Goal: Register for event/course

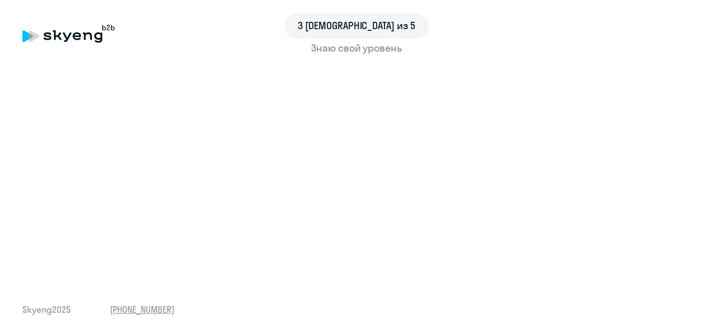
click at [347, 285] on div "3 шаг из 5 Знаю свой уровень Skyeng 2025 [PHONE_NUMBER]" at bounding box center [356, 166] width 713 height 333
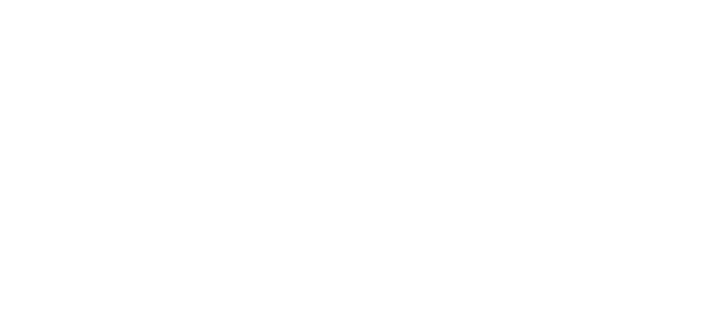
click at [456, 214] on body at bounding box center [356, 166] width 713 height 333
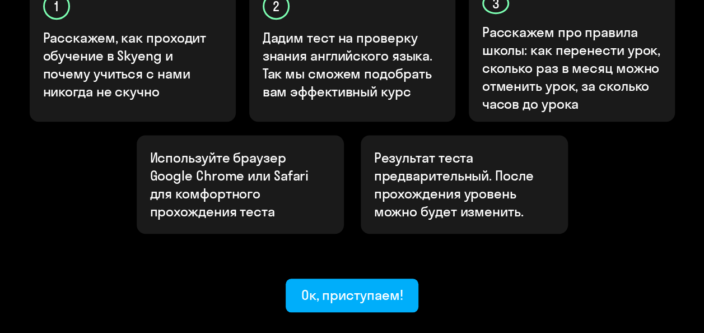
scroll to position [476, 0]
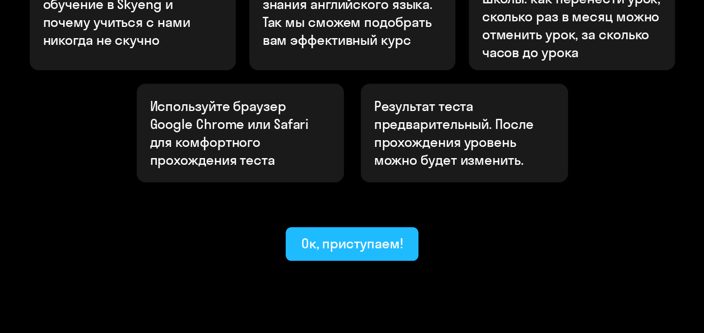
click at [374, 234] on div "Ок, приступаем!" at bounding box center [353, 243] width 102 height 18
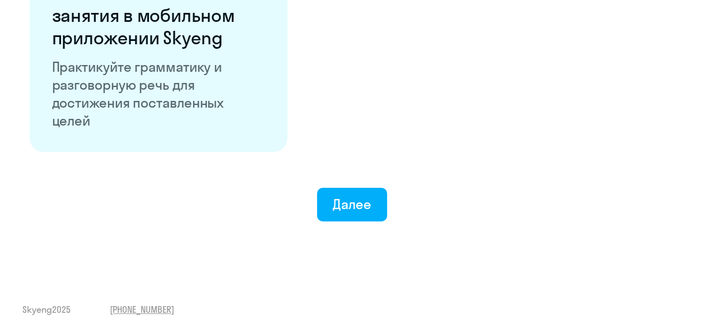
scroll to position [2265, 0]
click at [346, 197] on div "Далее" at bounding box center [352, 204] width 39 height 18
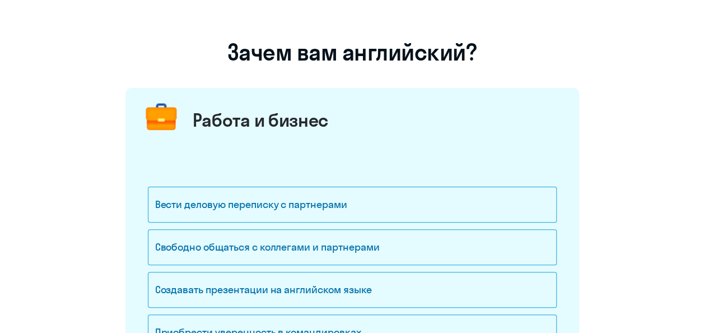
scroll to position [112, 0]
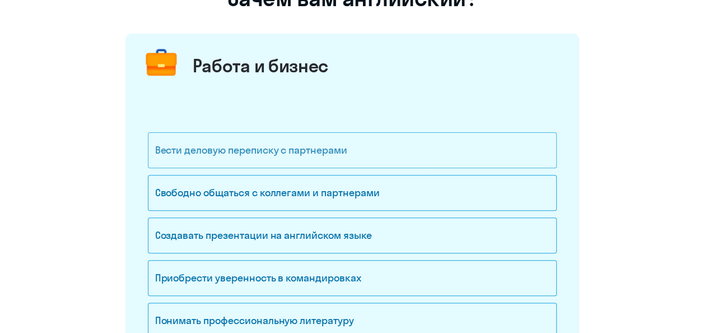
click at [408, 149] on div "Вести деловую переписку с партнерами" at bounding box center [352, 150] width 409 height 36
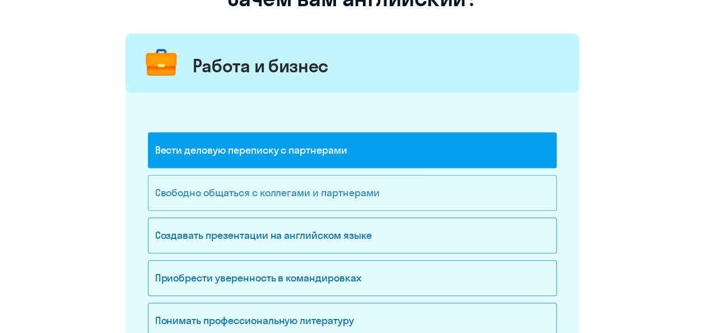
click at [353, 191] on div "Свободно общаться с коллегами и партнерами" at bounding box center [352, 193] width 409 height 36
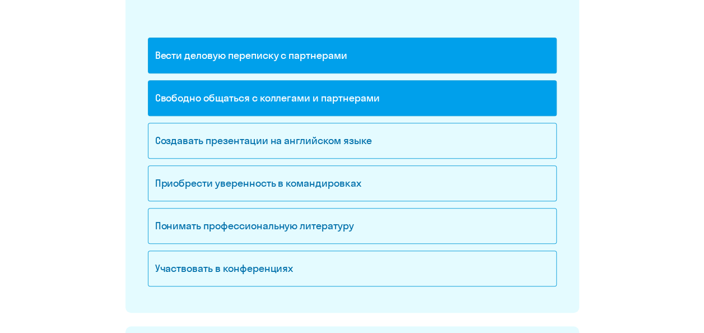
scroll to position [224, 0]
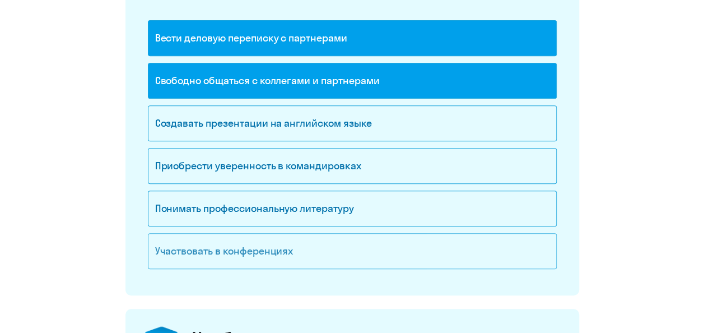
click at [300, 244] on div "Участвовать в конференциях" at bounding box center [352, 251] width 409 height 36
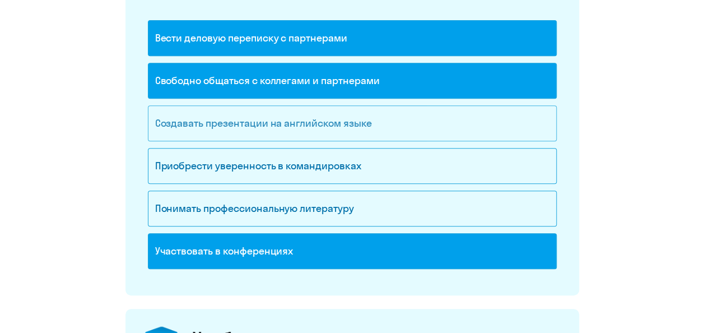
click at [347, 129] on div "Создавать презентации на английском языке" at bounding box center [352, 123] width 409 height 36
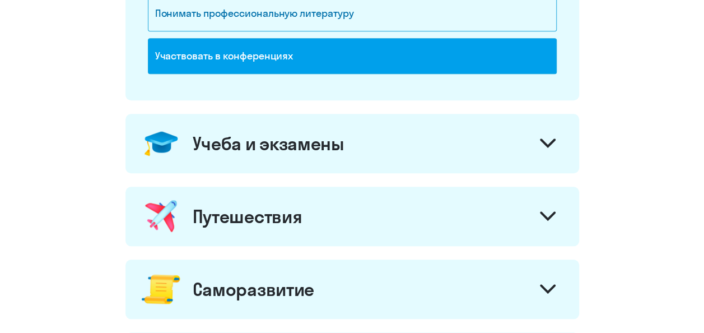
scroll to position [448, 0]
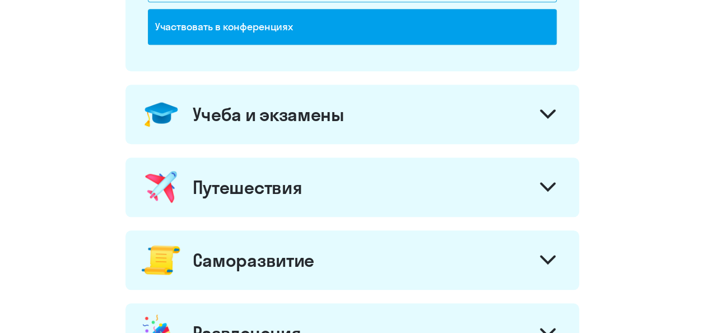
click at [398, 113] on div "Учеба и экзамены" at bounding box center [353, 114] width 454 height 59
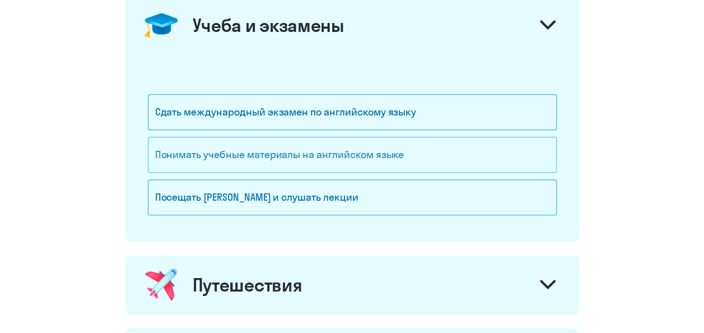
scroll to position [560, 0]
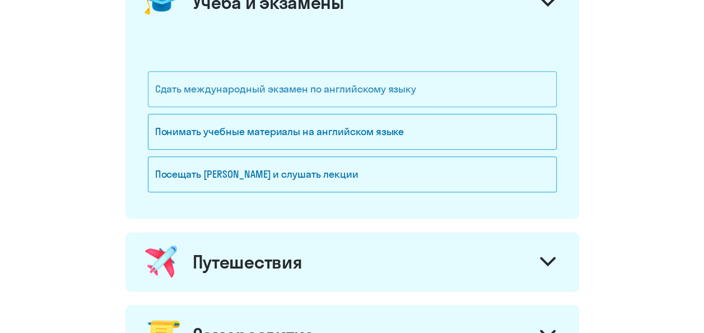
click at [378, 101] on div "Сдать международный экзамен по английскому языку" at bounding box center [352, 89] width 409 height 36
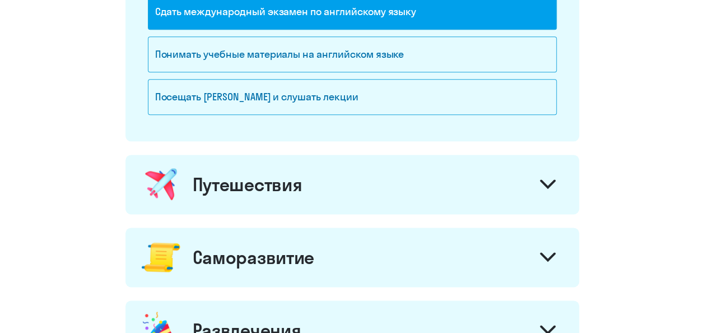
scroll to position [673, 0]
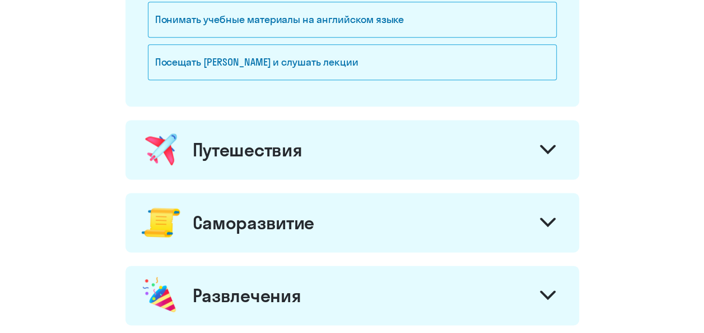
click at [371, 151] on div "Путешествия" at bounding box center [353, 149] width 454 height 59
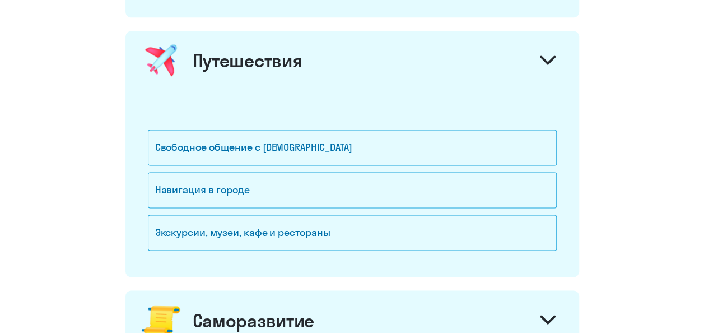
scroll to position [785, 0]
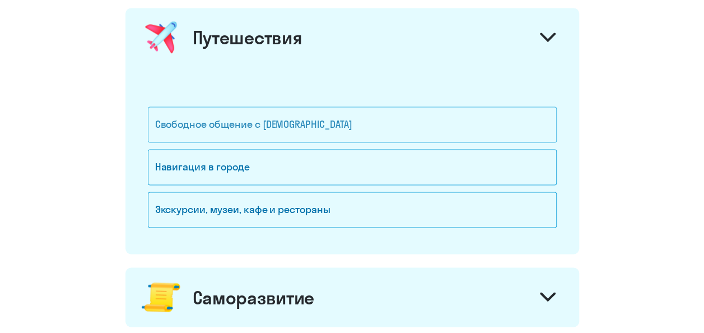
click at [383, 123] on div "Свободное общение с [DEMOGRAPHIC_DATA]" at bounding box center [352, 124] width 409 height 36
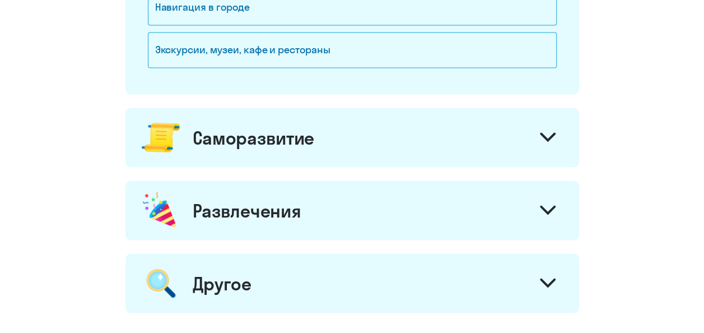
scroll to position [953, 0]
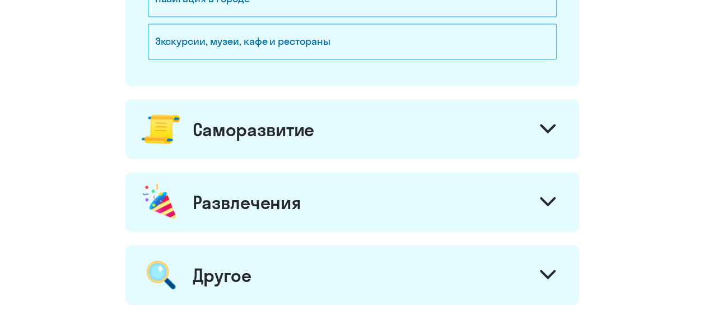
click at [380, 131] on div "Саморазвитие" at bounding box center [353, 128] width 454 height 59
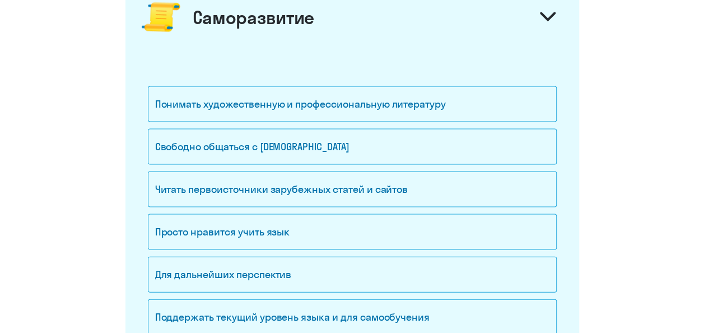
scroll to position [1065, 0]
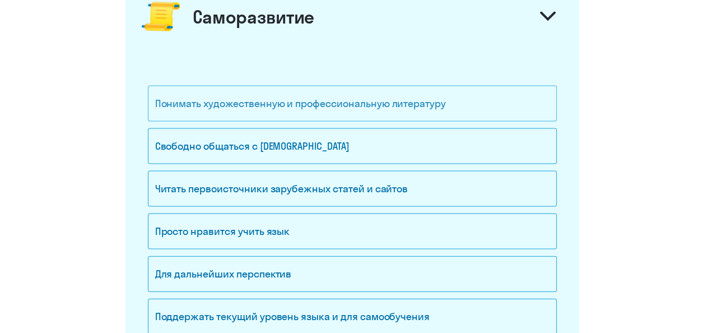
click at [356, 102] on div "Понимать художественную и профессиональную литературу" at bounding box center [352, 104] width 409 height 36
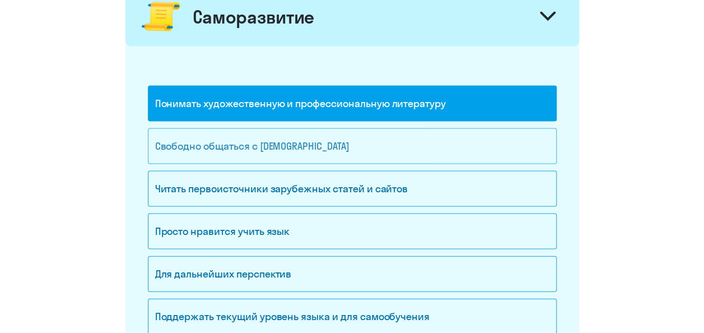
click at [346, 141] on div "Свободно общаться с [DEMOGRAPHIC_DATA]" at bounding box center [352, 146] width 409 height 36
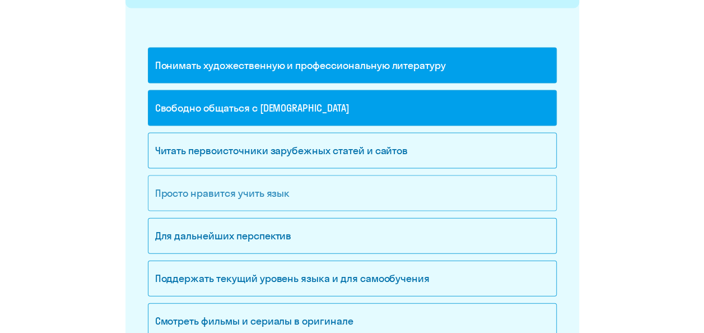
scroll to position [1121, 0]
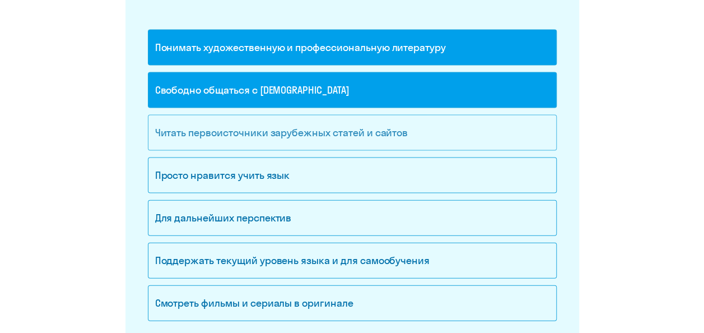
click at [335, 133] on div "Читать первоисточники зарубежных статей и сайтов" at bounding box center [352, 133] width 409 height 36
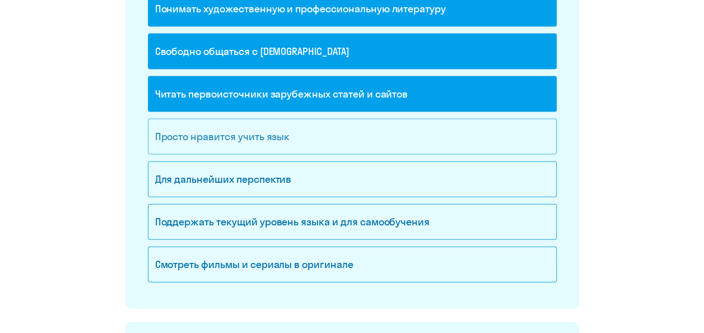
scroll to position [1177, 0]
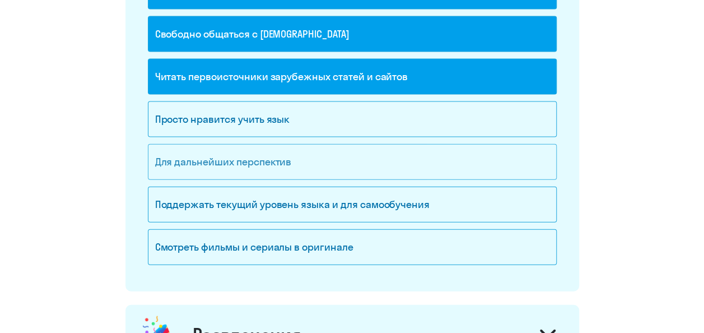
click at [322, 167] on div "Для дальнейших перспектив" at bounding box center [352, 162] width 409 height 36
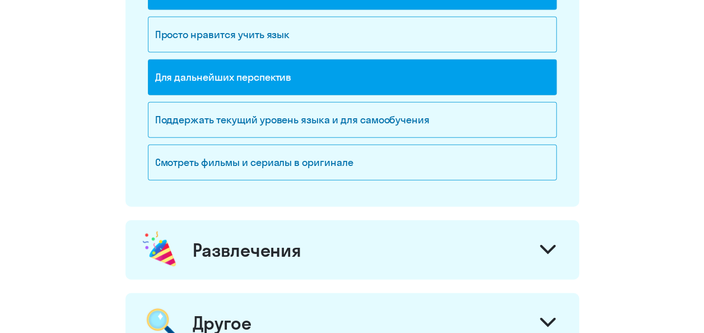
scroll to position [1289, 0]
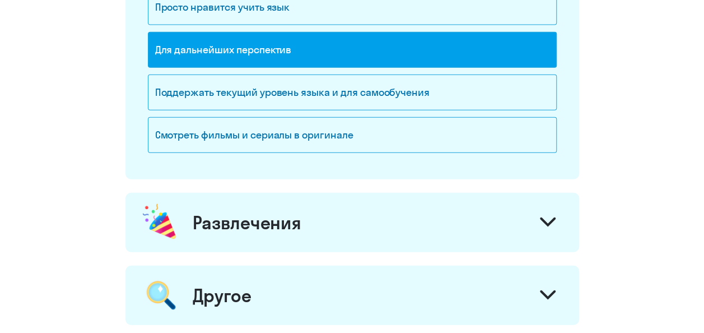
click at [340, 216] on div "Развлечения" at bounding box center [353, 222] width 454 height 59
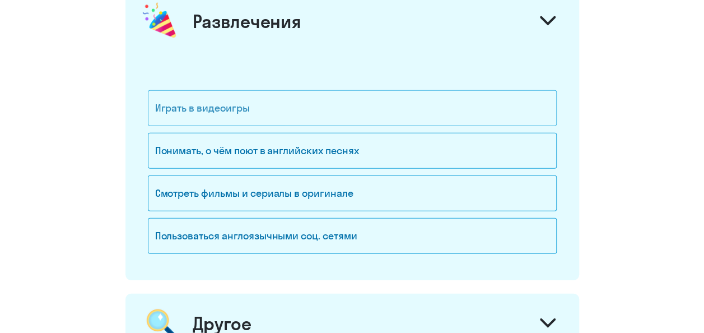
scroll to position [1513, 0]
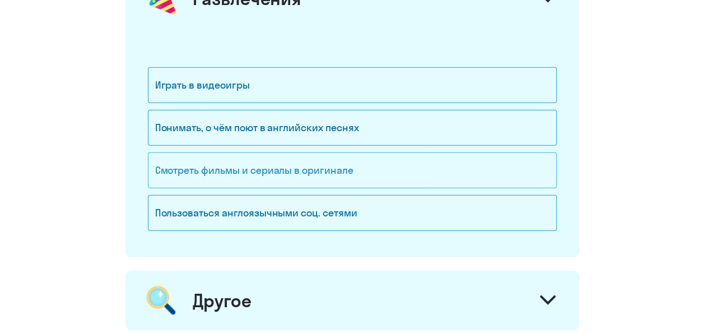
click at [323, 163] on div "Смотреть фильмы и сериалы в оригинале" at bounding box center [352, 170] width 409 height 36
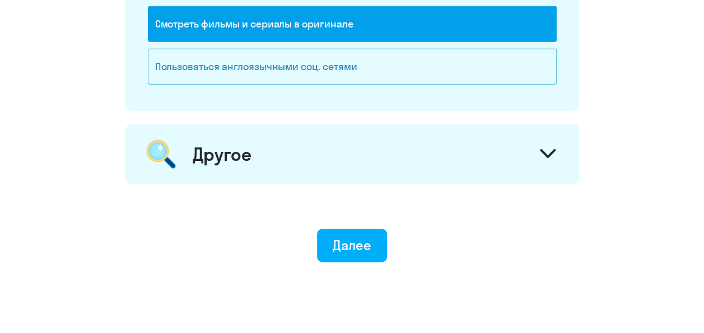
scroll to position [1681, 0]
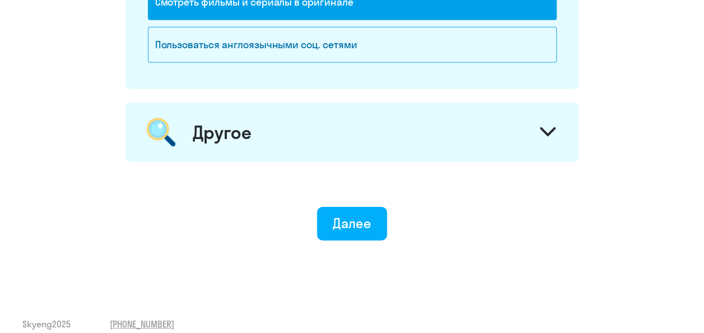
click at [323, 144] on div "Другое" at bounding box center [353, 132] width 454 height 59
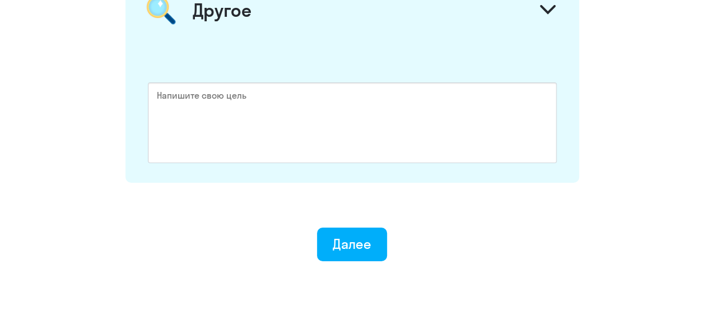
scroll to position [1830, 0]
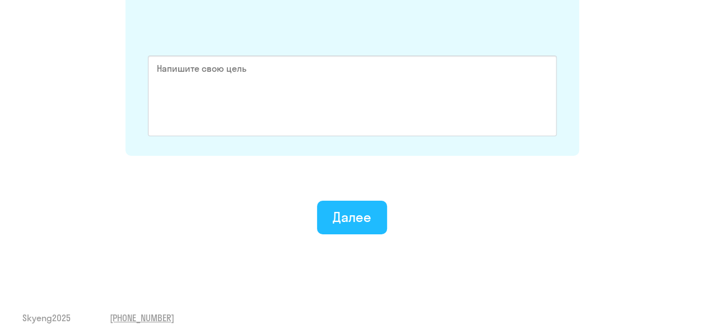
click at [342, 212] on div "Далее" at bounding box center [352, 217] width 39 height 18
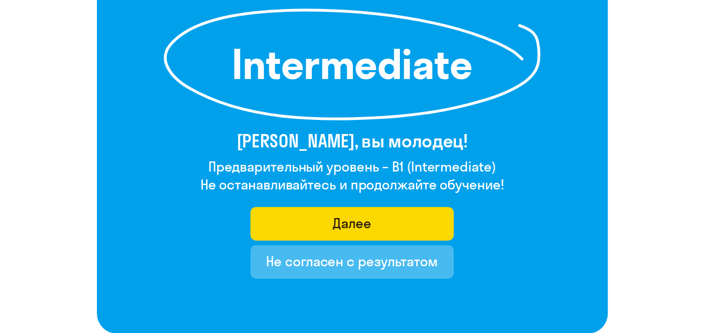
scroll to position [224, 0]
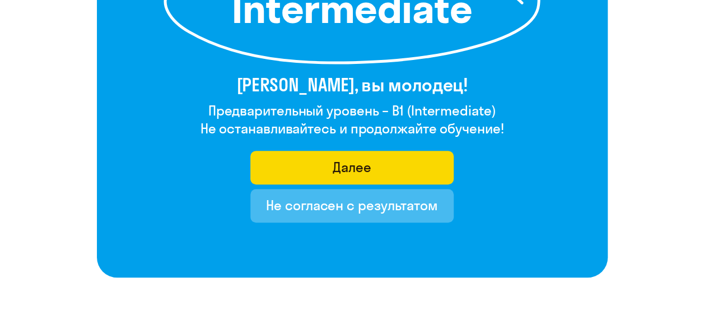
click at [339, 173] on div "Далее" at bounding box center [352, 167] width 39 height 18
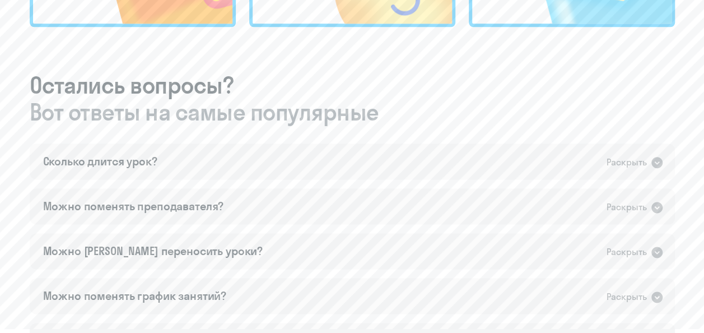
scroll to position [673, 0]
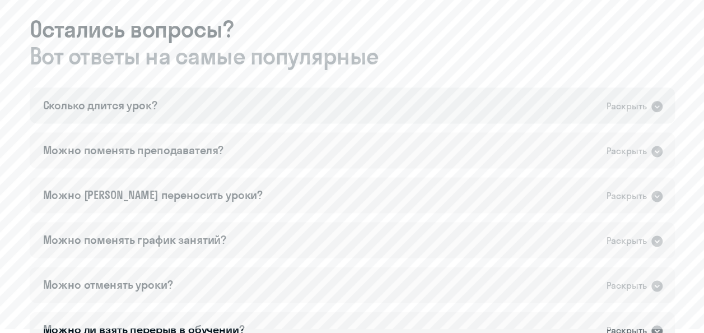
click at [661, 101] on icon at bounding box center [657, 106] width 11 height 11
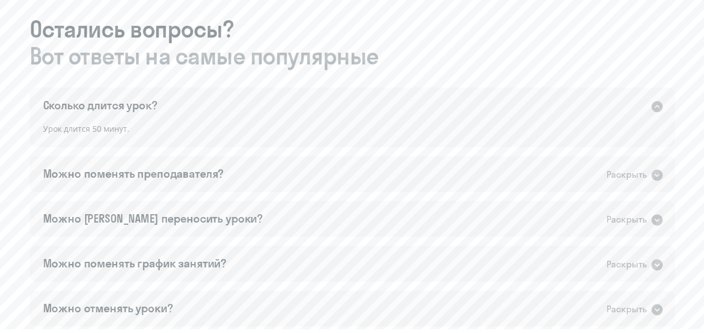
click at [661, 101] on icon at bounding box center [657, 106] width 11 height 11
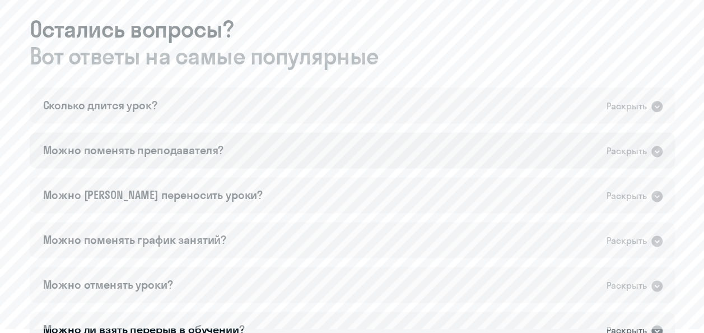
click at [656, 146] on icon at bounding box center [657, 151] width 11 height 11
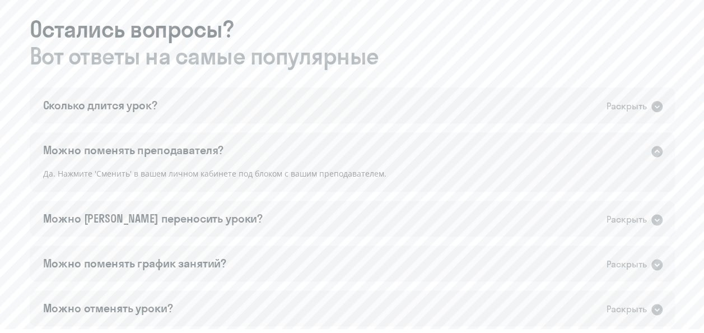
click at [656, 146] on icon at bounding box center [657, 151] width 11 height 11
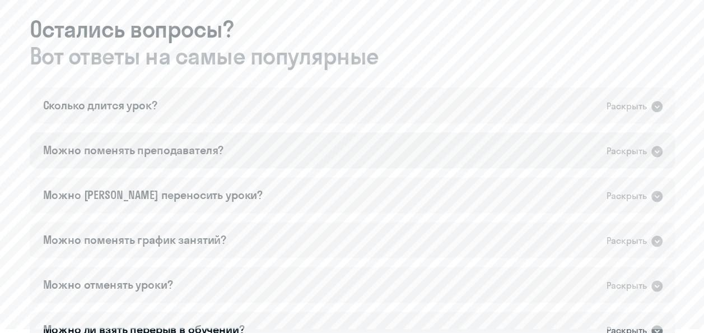
scroll to position [729, 0]
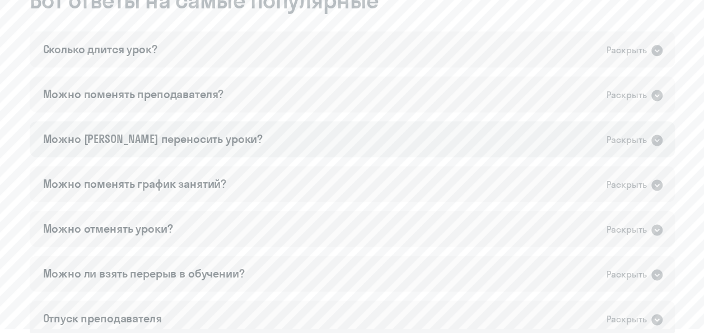
click at [655, 135] on icon at bounding box center [657, 140] width 11 height 11
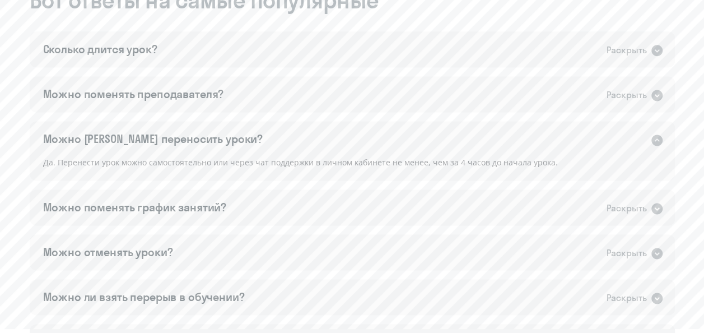
click at [655, 135] on icon at bounding box center [657, 140] width 11 height 11
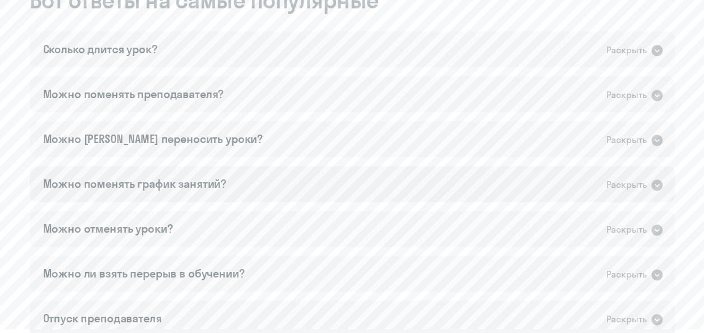
click at [652, 179] on icon at bounding box center [657, 184] width 11 height 11
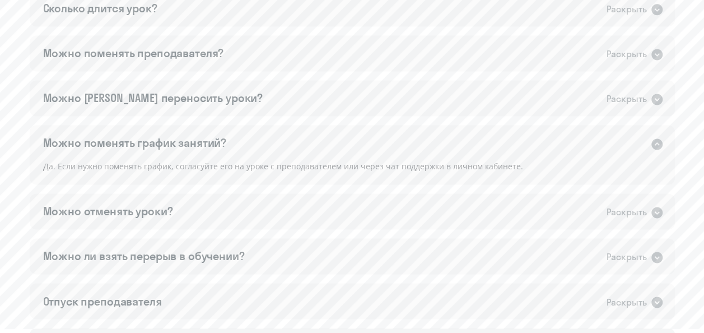
scroll to position [785, 0]
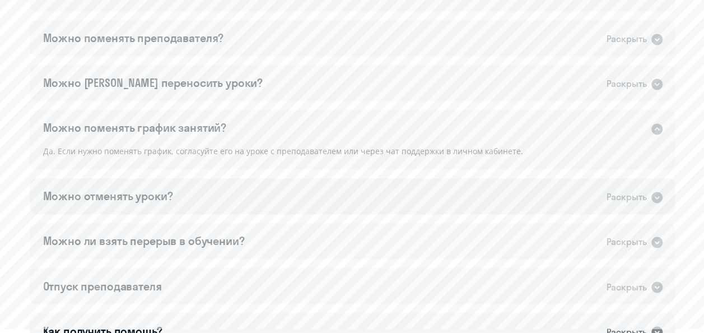
click at [653, 192] on icon at bounding box center [657, 197] width 11 height 11
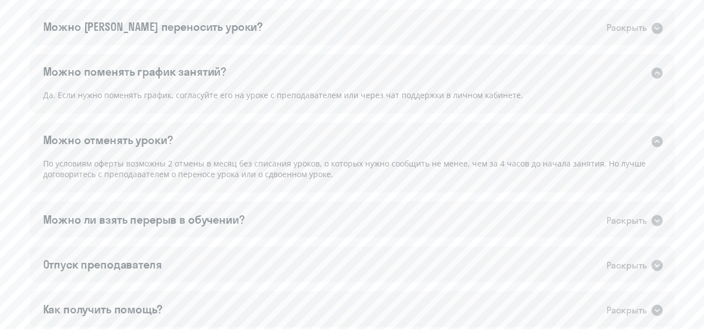
scroll to position [897, 0]
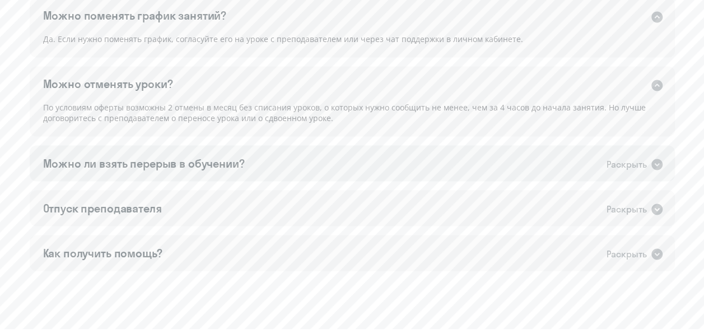
click at [655, 159] on icon at bounding box center [657, 164] width 11 height 11
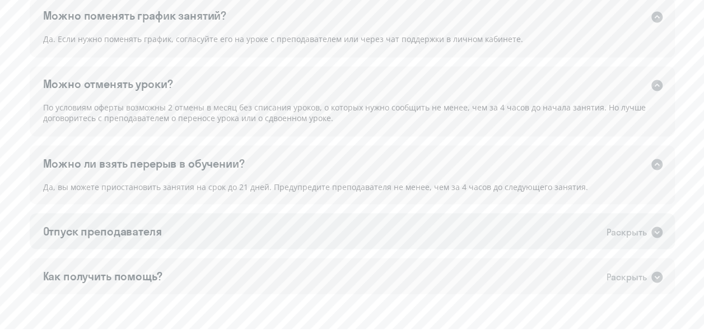
click at [657, 226] on icon at bounding box center [657, 231] width 11 height 11
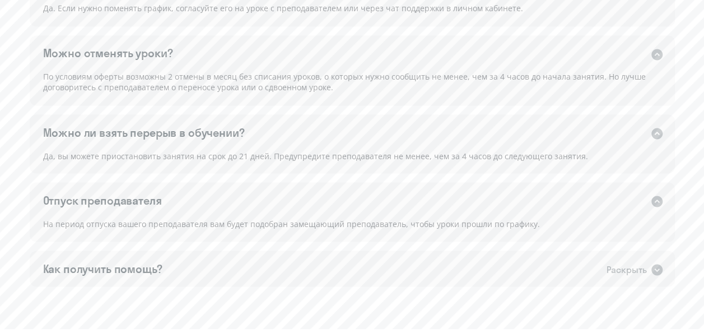
scroll to position [944, 0]
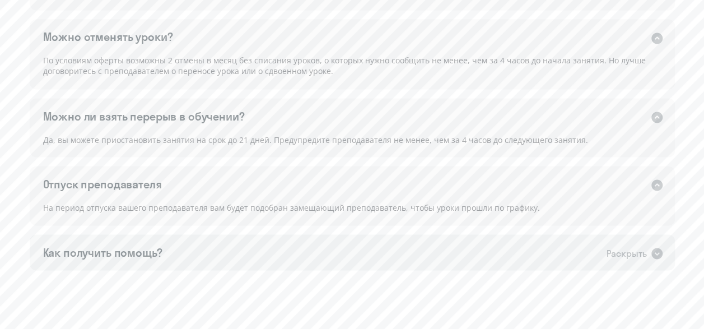
click at [655, 248] on icon at bounding box center [657, 253] width 11 height 11
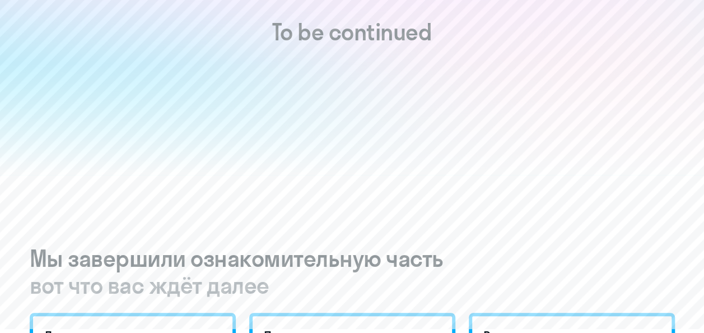
scroll to position [0, 0]
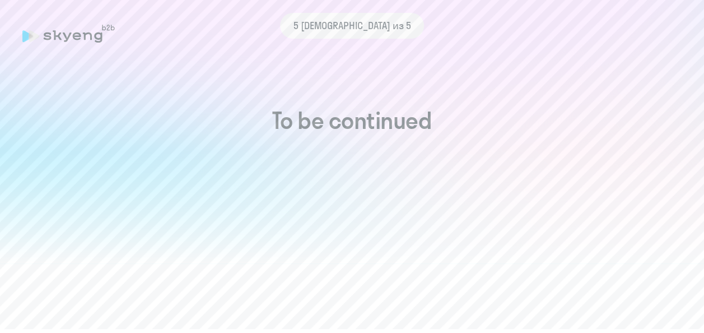
click at [364, 29] on span "5 шаг из 5" at bounding box center [353, 25] width 118 height 15
click at [84, 34] on div "5 шаг из 5" at bounding box center [352, 26] width 660 height 26
